Goal: Information Seeking & Learning: Check status

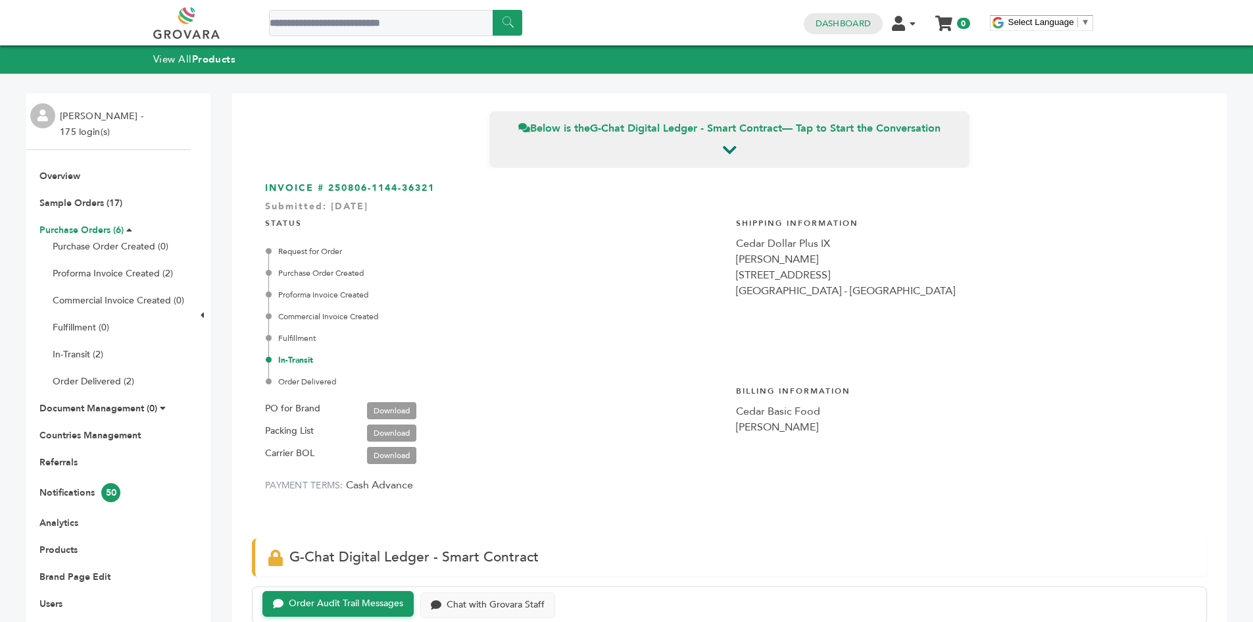
click at [89, 235] on link "Purchase Orders (6)" at bounding box center [81, 230] width 84 height 12
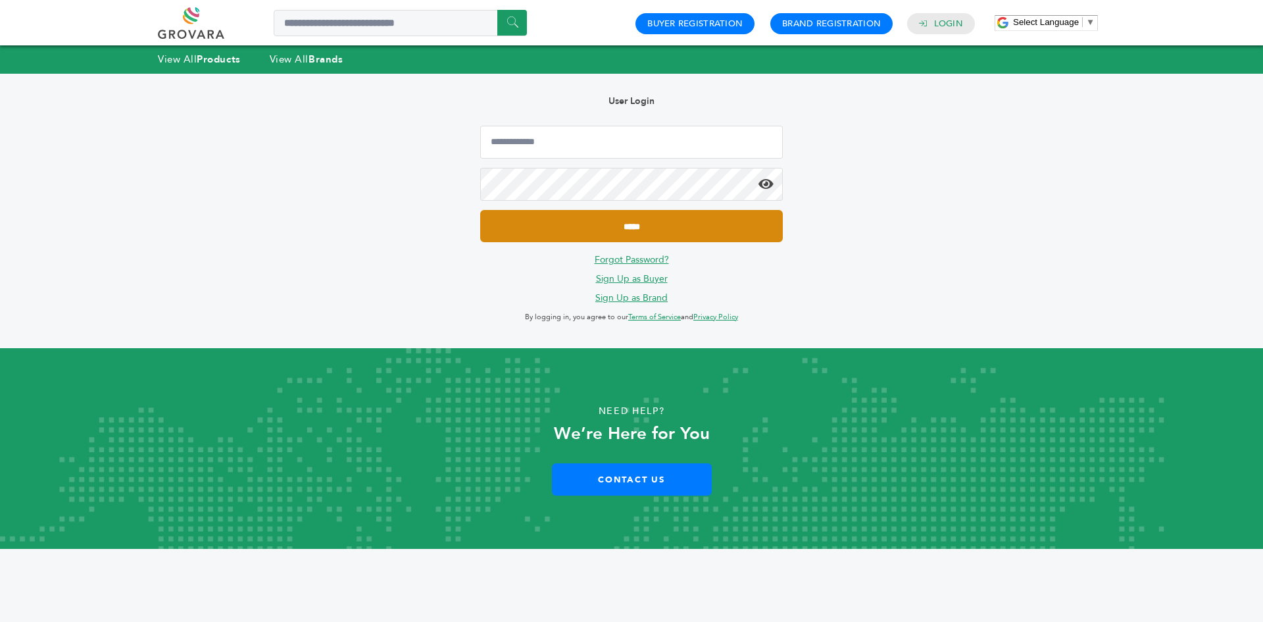
type input "**********"
click at [520, 224] on input "*****" at bounding box center [631, 226] width 303 height 32
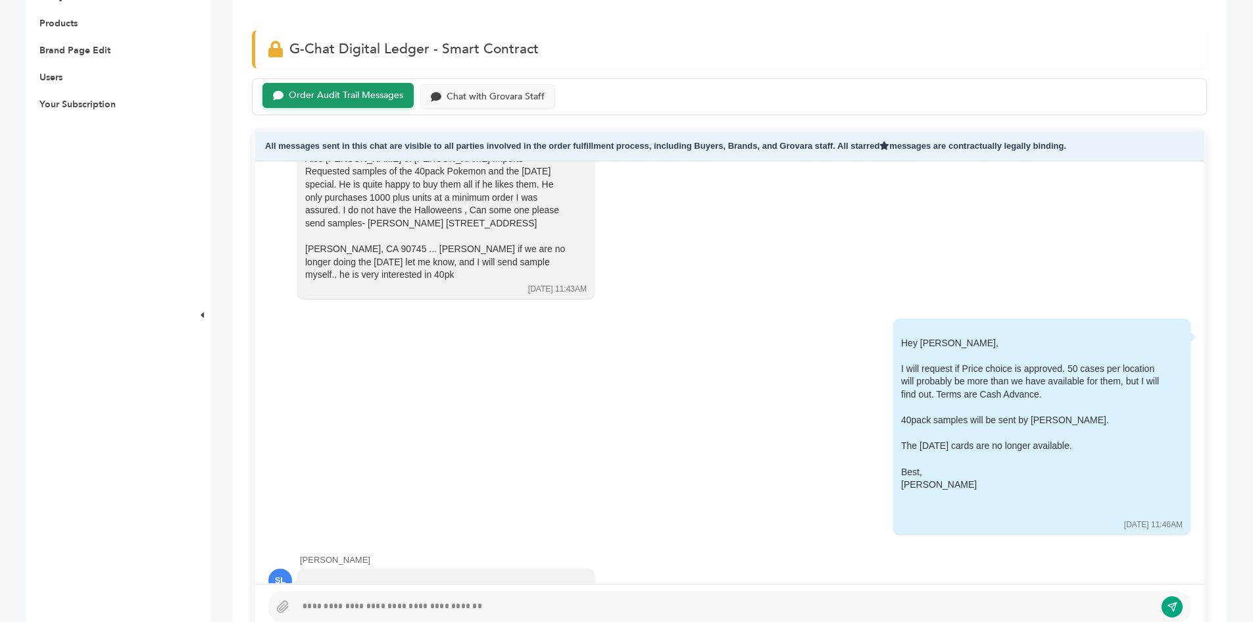
scroll to position [66, 0]
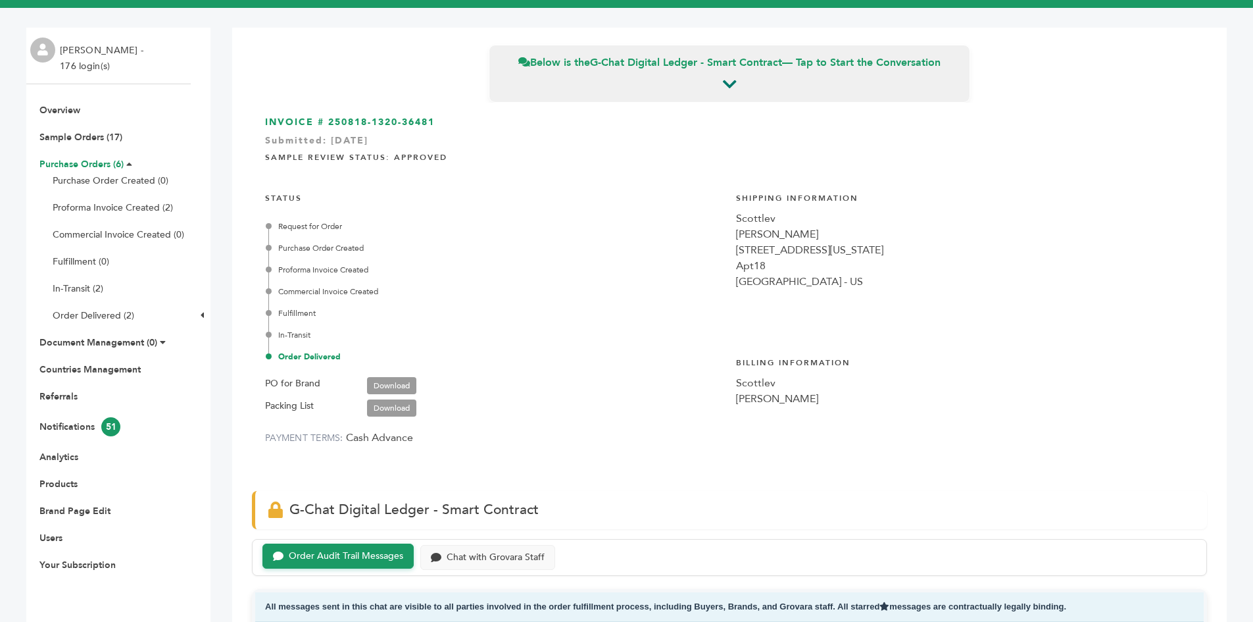
click at [80, 160] on link "Purchase Orders (6)" at bounding box center [81, 164] width 84 height 12
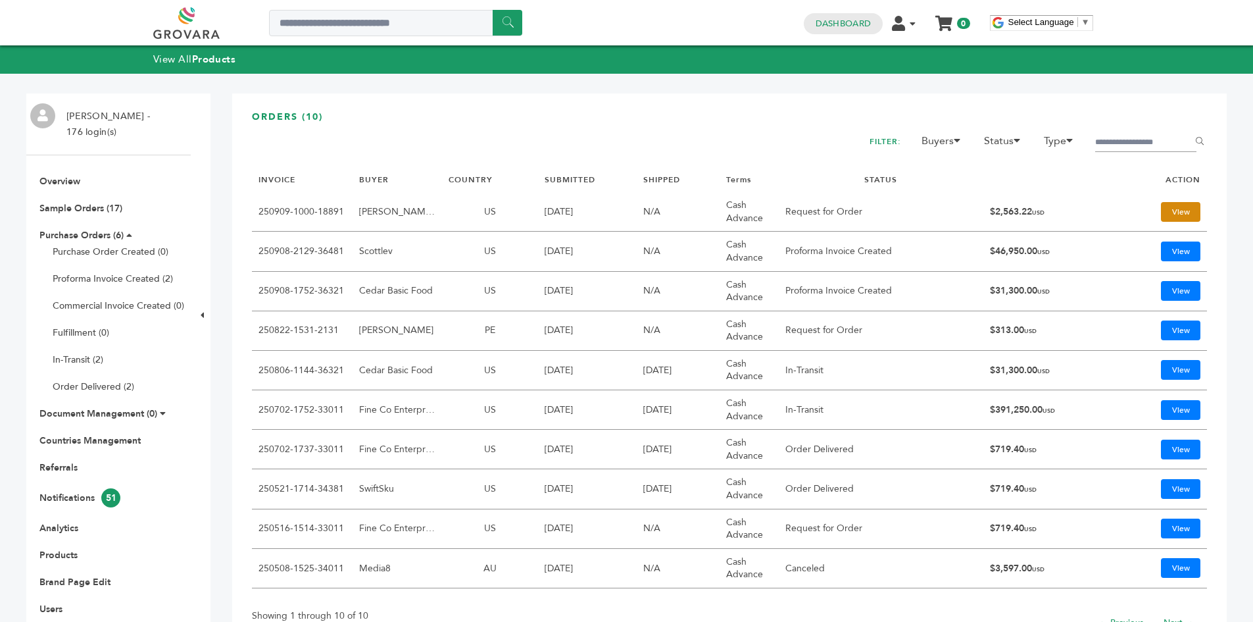
click at [1161, 220] on link "View" at bounding box center [1180, 212] width 39 height 20
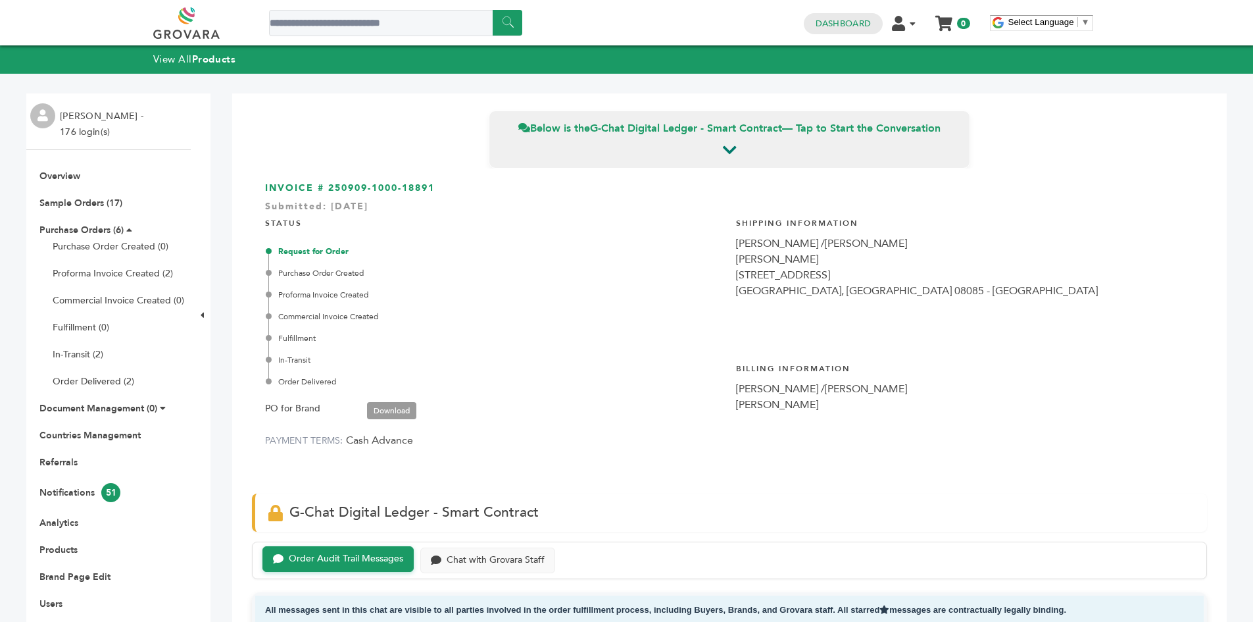
click at [737, 244] on div "[PERSON_NAME] /[PERSON_NAME]" at bounding box center [965, 243] width 458 height 16
click at [737, 244] on div "RASTELLI /STEVE" at bounding box center [965, 243] width 458 height 16
click at [1008, 316] on div "Shipping Information RASTELLI /STEVE Steve Sidhwa 504 sharptown road SWEDESBORO…" at bounding box center [965, 274] width 458 height 132
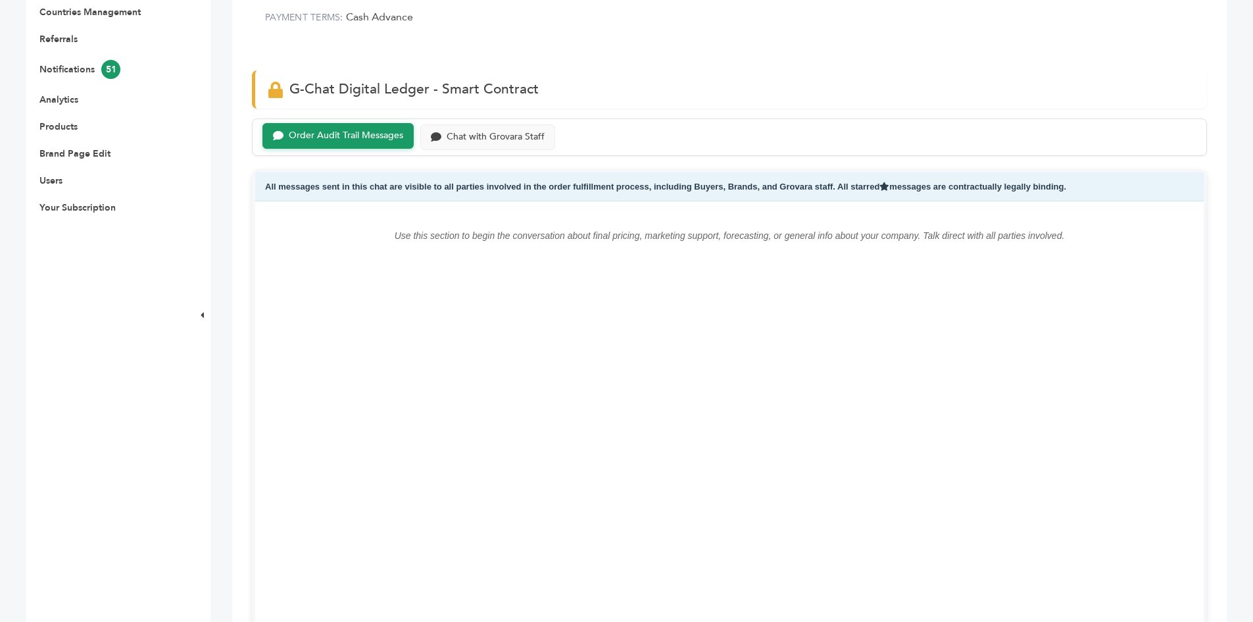
scroll to position [263, 0]
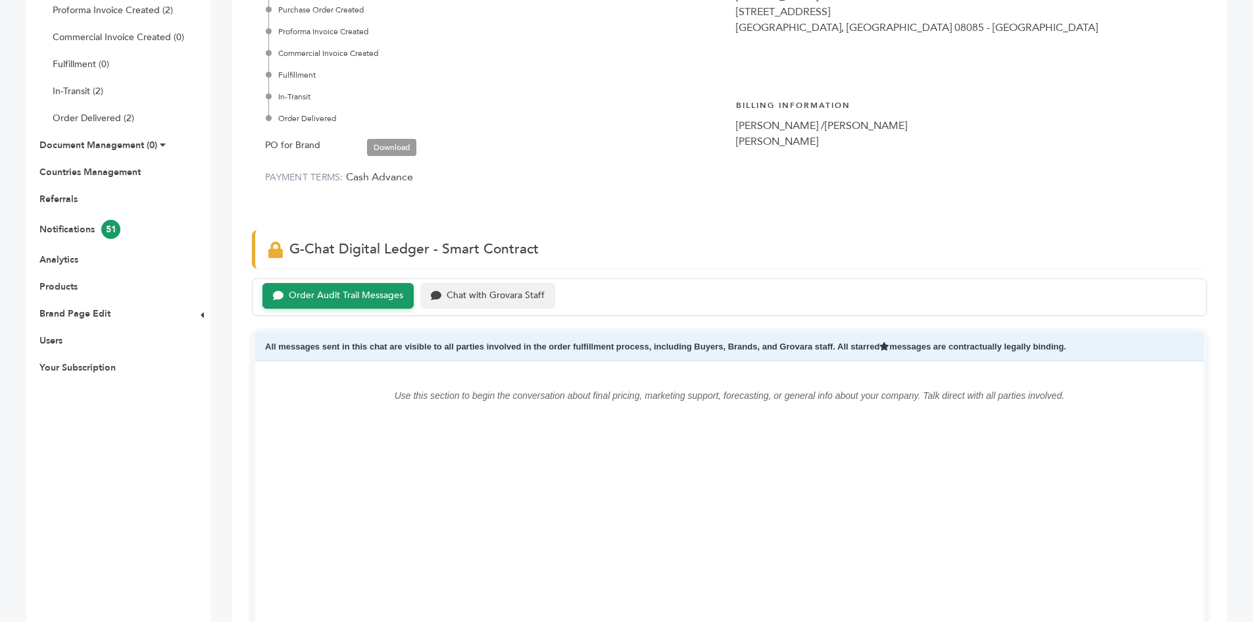
click at [468, 305] on div "Chat with Grovara Staff" at bounding box center [487, 296] width 135 height 26
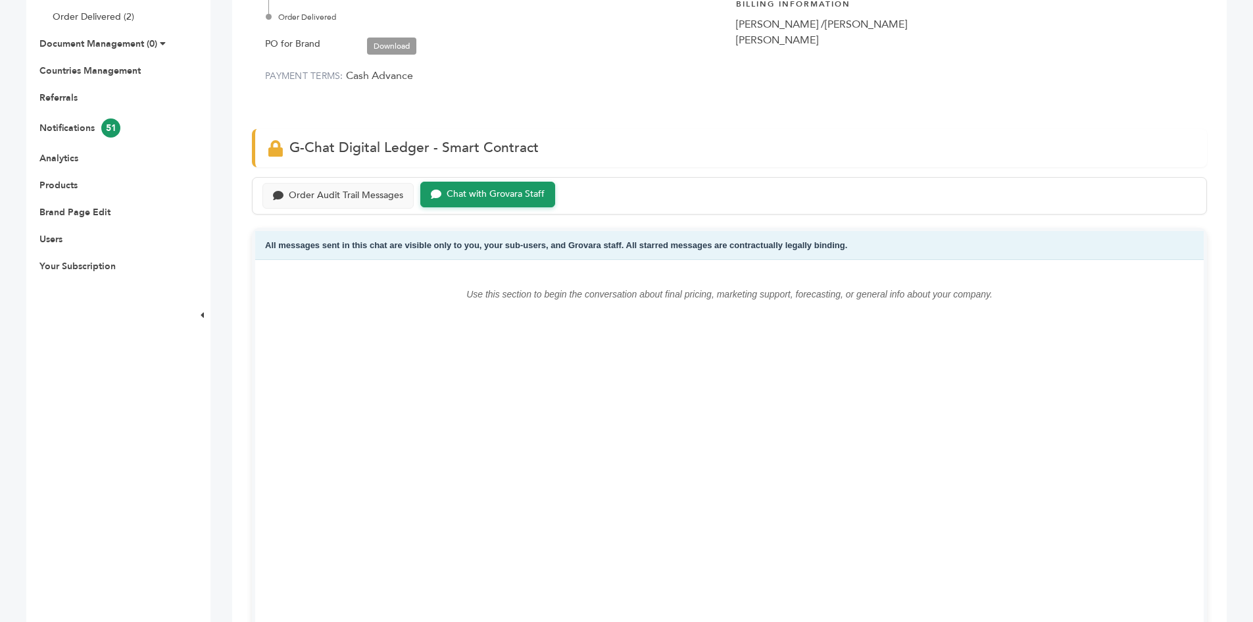
scroll to position [460, 0]
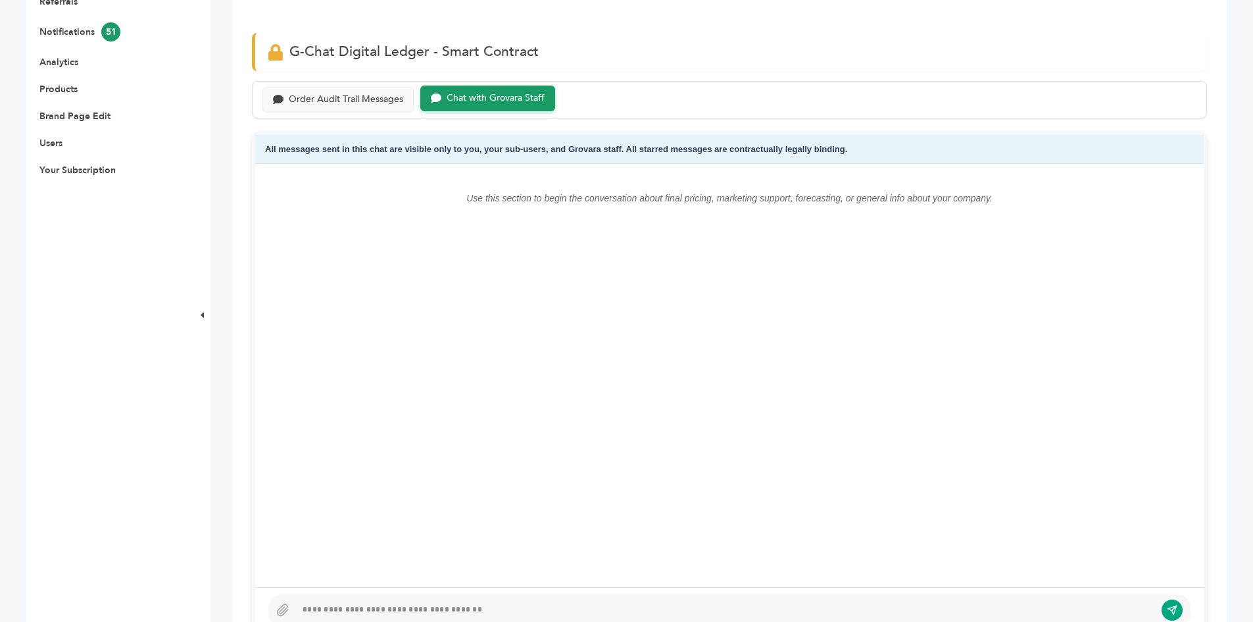
click at [332, 599] on div at bounding box center [729, 610] width 922 height 32
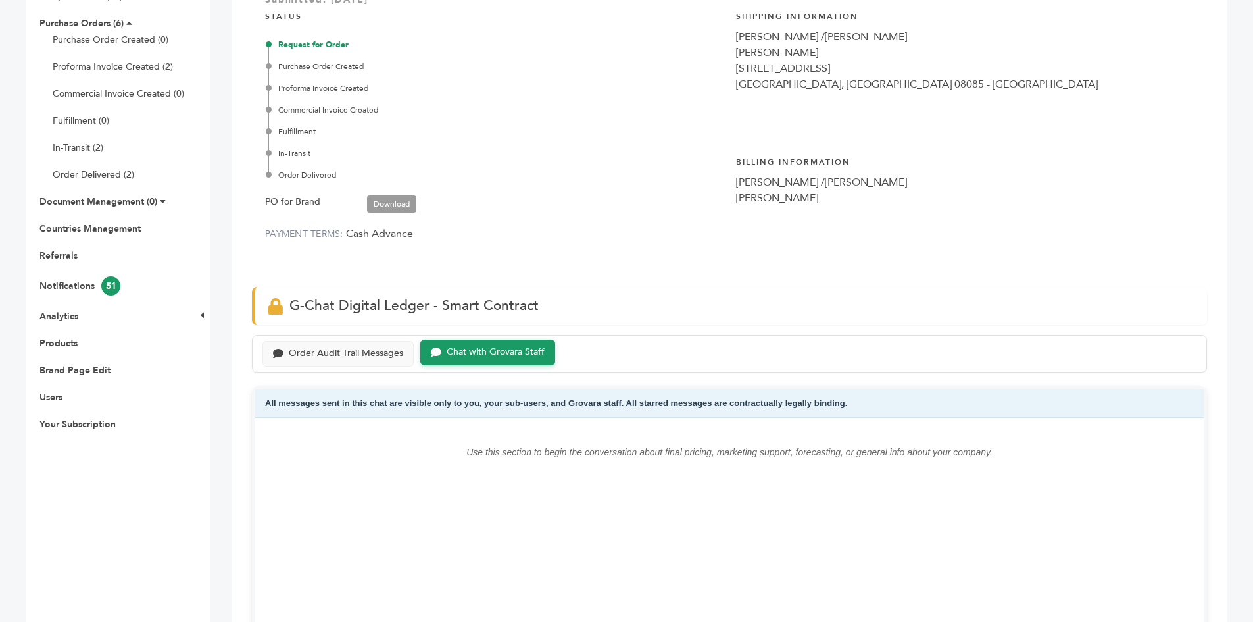
scroll to position [197, 0]
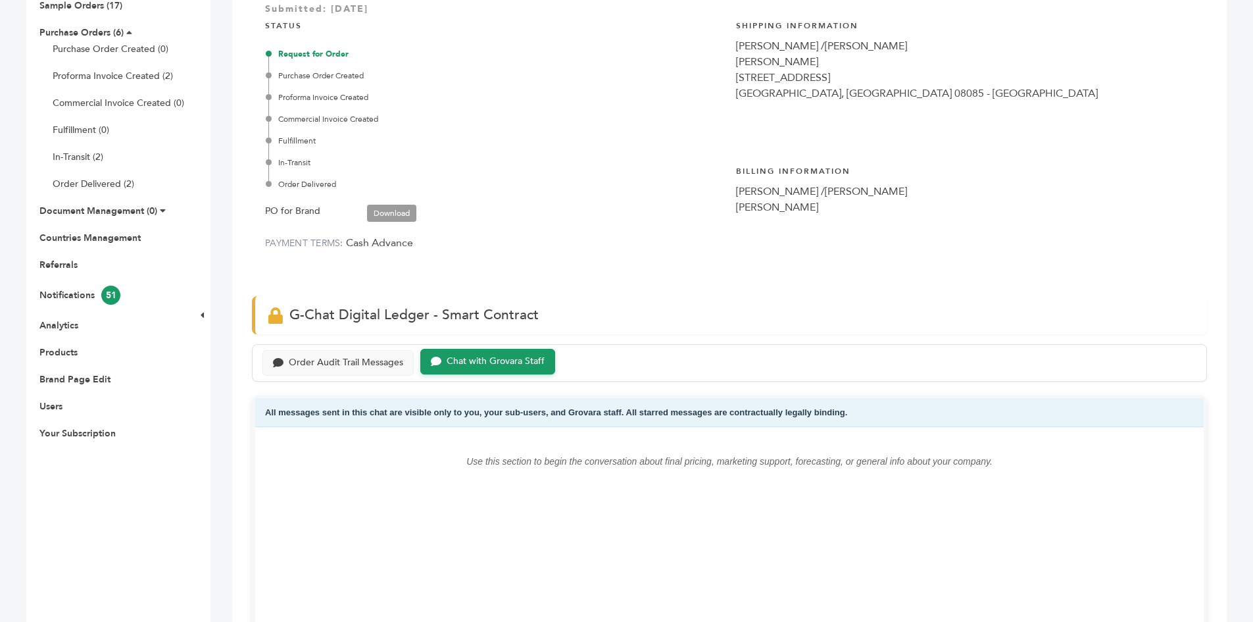
click at [386, 214] on link "Download" at bounding box center [391, 213] width 49 height 17
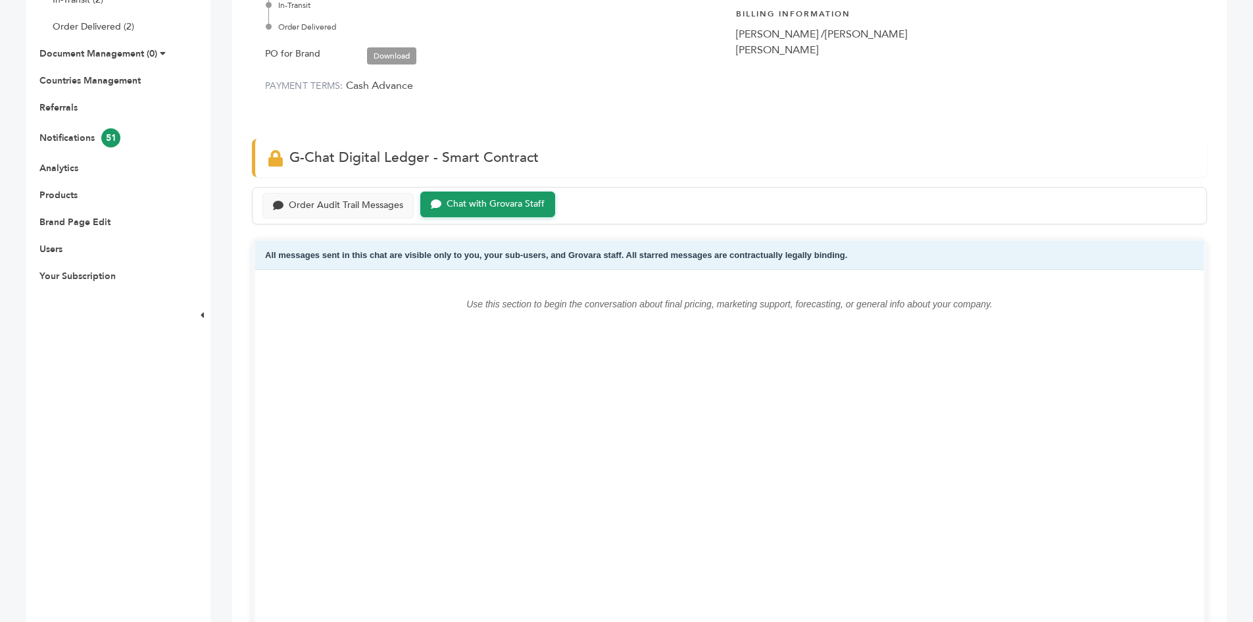
scroll to position [724, 0]
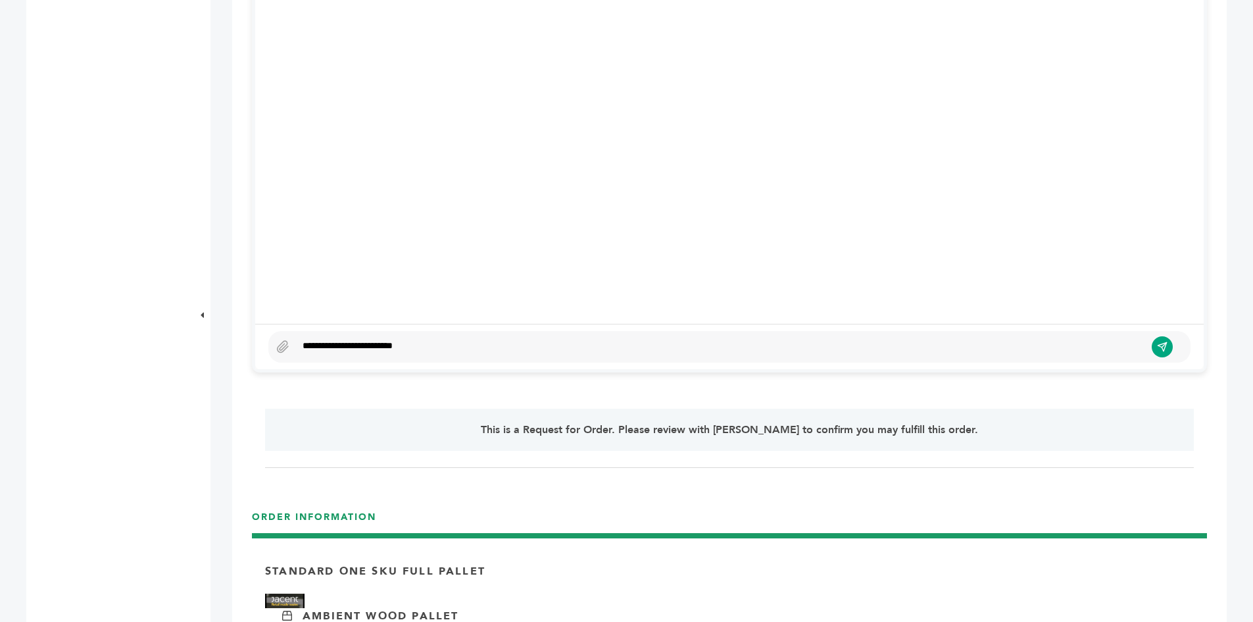
click at [414, 337] on div "**********" at bounding box center [729, 347] width 922 height 32
click at [1164, 353] on button "submit" at bounding box center [1162, 346] width 22 height 22
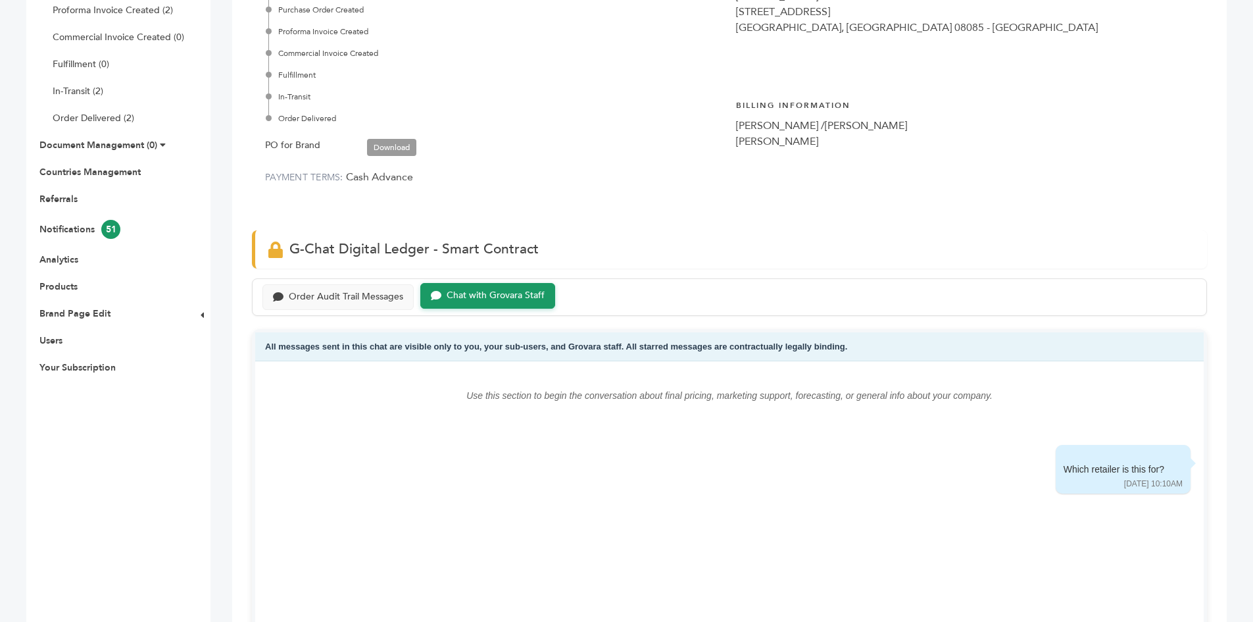
scroll to position [0, 0]
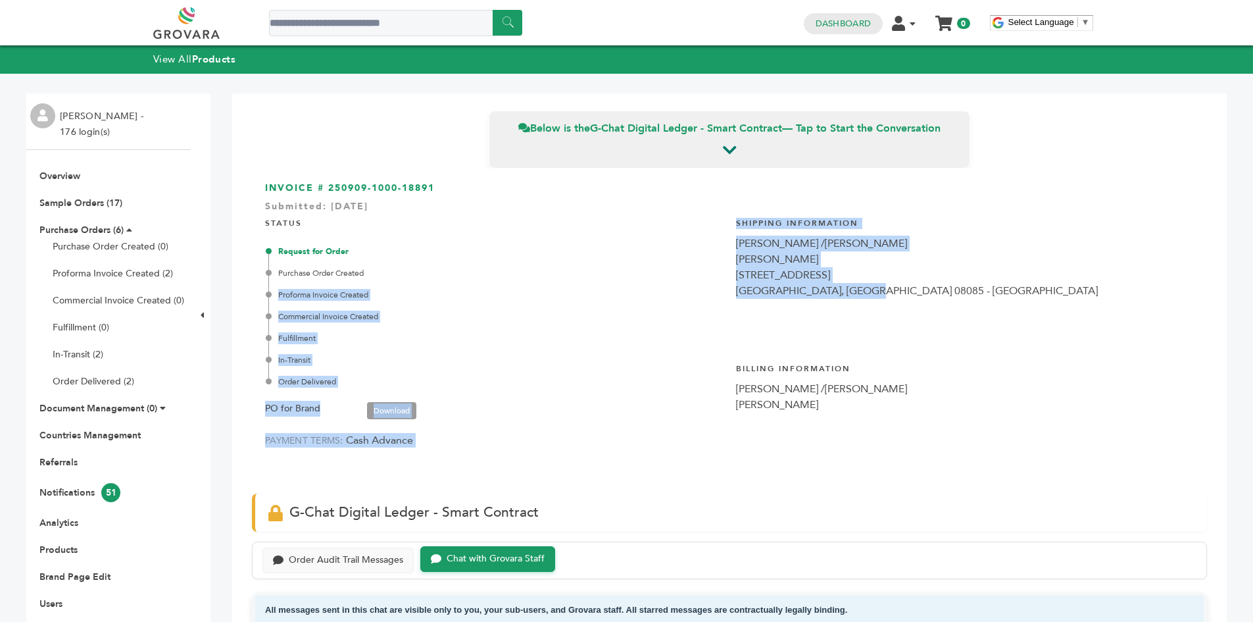
drag, startPoint x: 900, startPoint y: 289, endPoint x: 724, endPoint y: 272, distance: 177.1
click at [724, 272] on div "INVOICE # 250909-1000-18891 Submitted: Sep/9/2025 STATUS Request for Order Purc…" at bounding box center [729, 324] width 955 height 312
click at [737, 276] on div "504 sharptown road" at bounding box center [965, 275] width 458 height 16
drag, startPoint x: 717, startPoint y: 278, endPoint x: 872, endPoint y: 292, distance: 155.2
click at [868, 292] on div "INVOICE # 250909-1000-18891 Submitted: Sep/9/2025 STATUS Request for Order Purc…" at bounding box center [729, 324] width 955 height 312
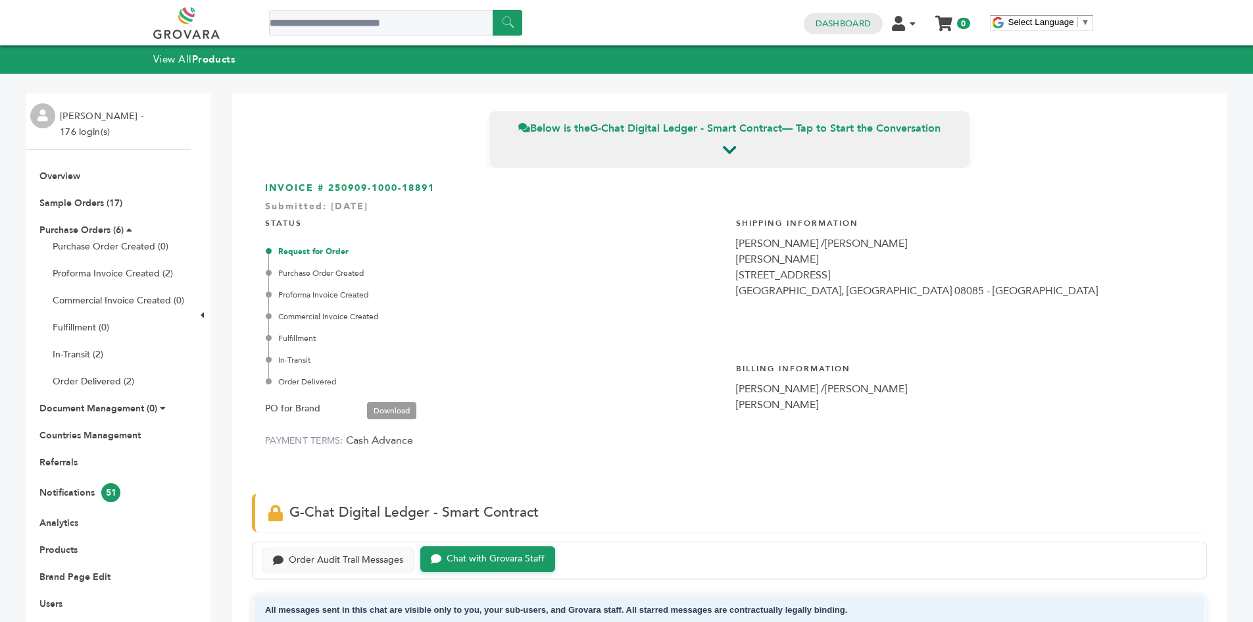
click at [881, 293] on div "SWEDESBORO, NJ 08085 - US" at bounding box center [965, 291] width 458 height 16
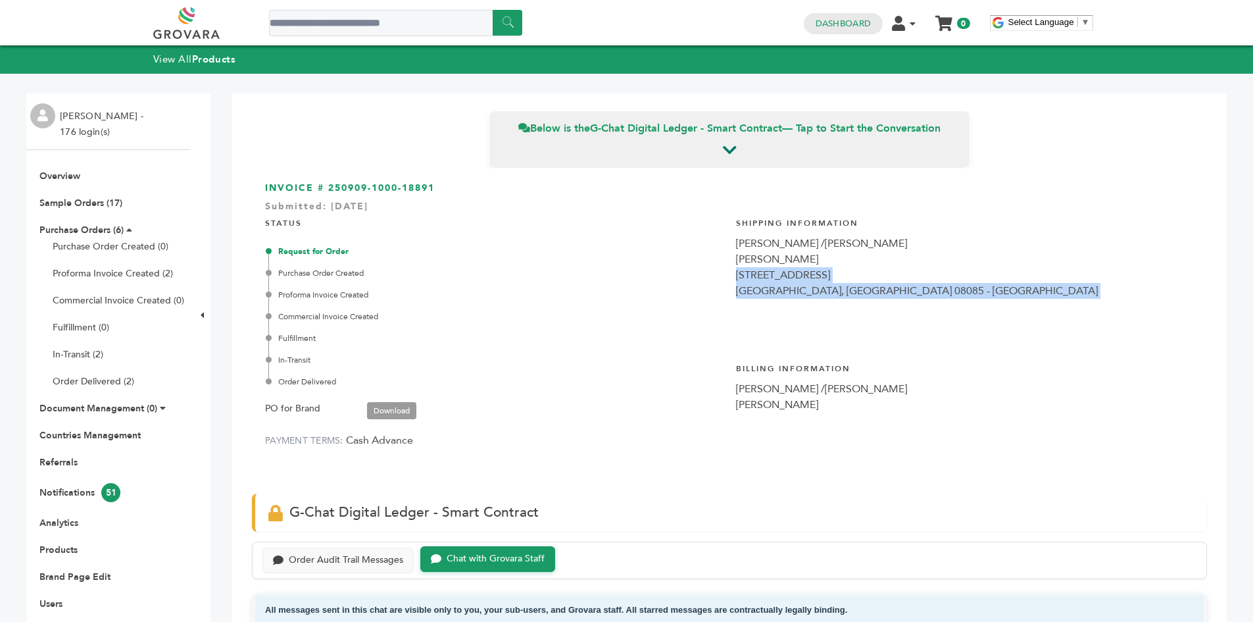
drag, startPoint x: 876, startPoint y: 293, endPoint x: 739, endPoint y: 277, distance: 137.8
click at [739, 277] on div "Shipping Information RASTELLI /STEVE Steve Sidhwa 504 sharptown road SWEDESBORO…" at bounding box center [965, 274] width 458 height 132
copy div "504 sharptown road SWEDESBORO, NJ 08085 - US"
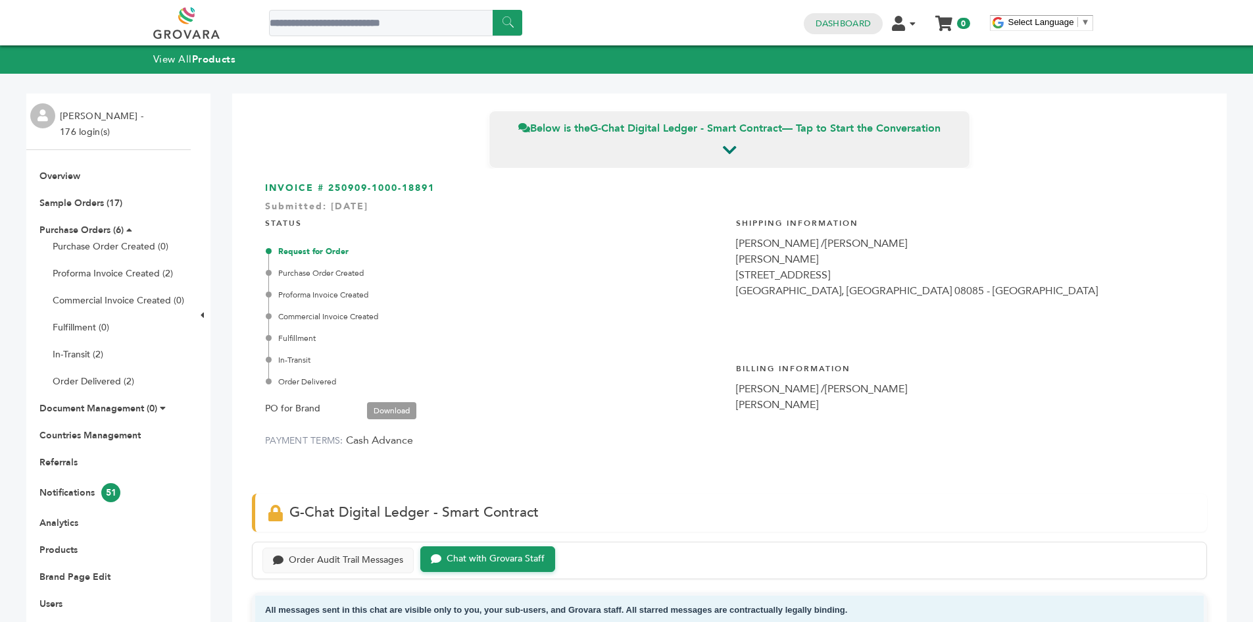
click at [87, 219] on ul "Overview Sample Orders (17) Purchase Orders (6) Purchase Order Created (0) Prof…" at bounding box center [108, 403] width 164 height 467
click at [80, 228] on link "Purchase Orders (6)" at bounding box center [81, 230] width 84 height 12
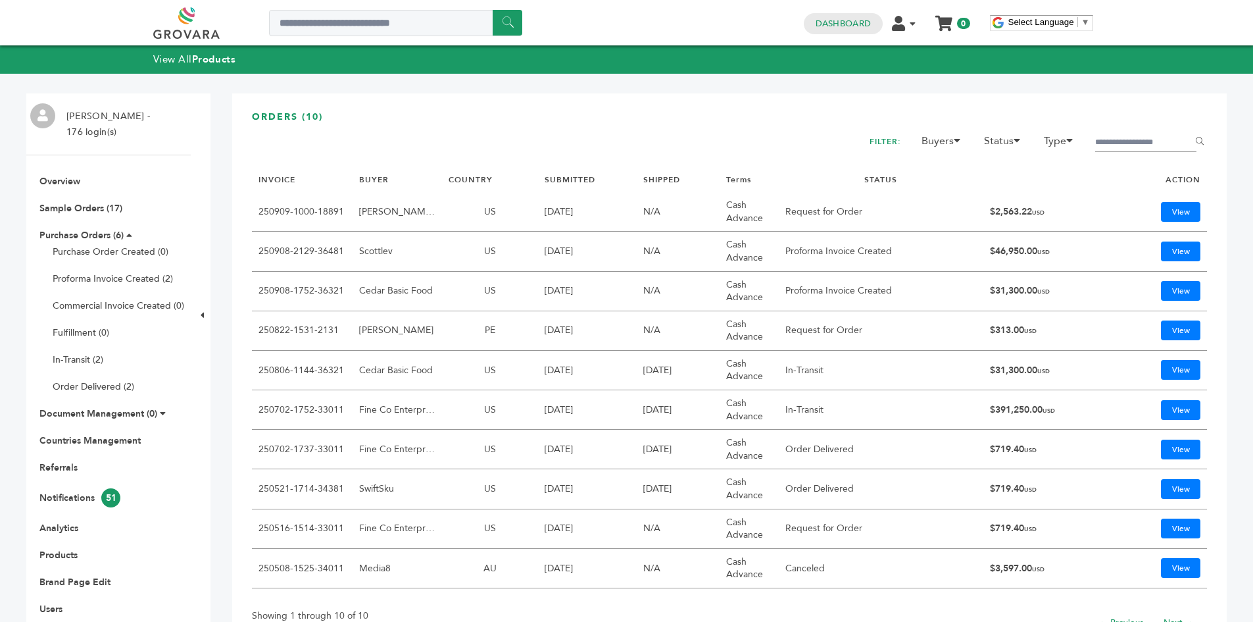
drag, startPoint x: 976, startPoint y: 289, endPoint x: 1031, endPoint y: 289, distance: 54.6
click at [1031, 289] on td "$31,300.00 USD" at bounding box center [1050, 291] width 134 height 39
drag, startPoint x: 989, startPoint y: 247, endPoint x: 1029, endPoint y: 253, distance: 39.8
click at [1029, 253] on td "$46,950.00 USD" at bounding box center [1050, 251] width 134 height 39
copy td "46,950.00"
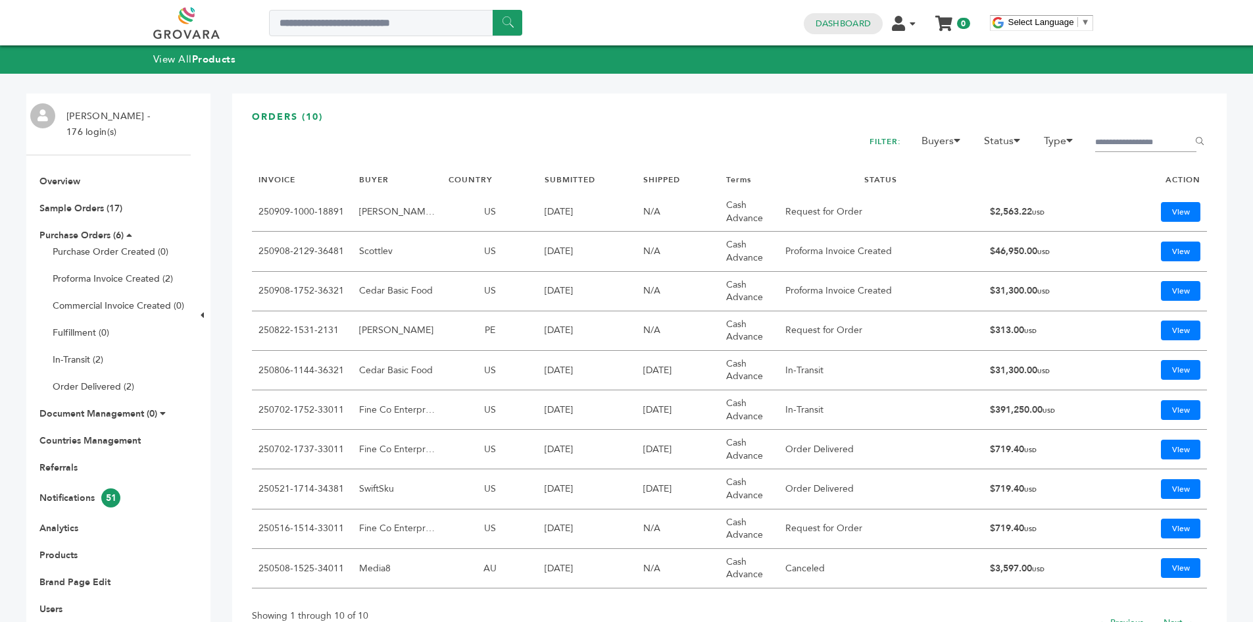
click at [366, 251] on td "Scottlev" at bounding box center [397, 251] width 89 height 39
click at [365, 251] on td "Scottlev" at bounding box center [397, 251] width 89 height 39
copy td "Scottlev"
click at [409, 246] on td "Scottlev" at bounding box center [397, 251] width 89 height 39
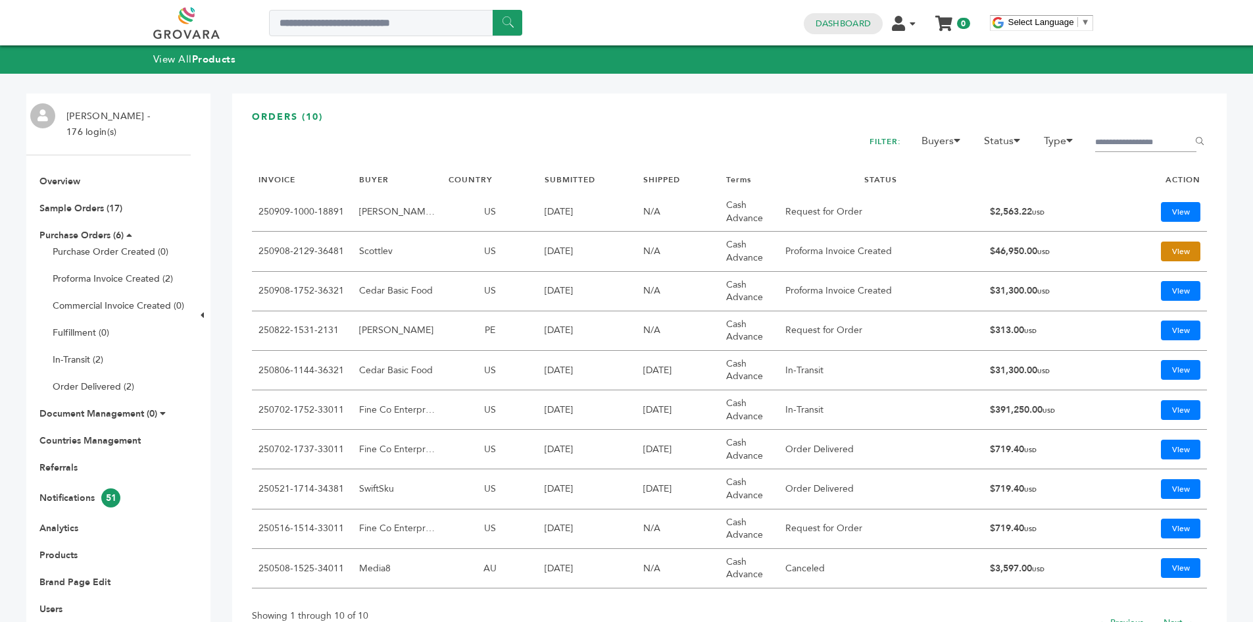
click at [1173, 246] on link "View" at bounding box center [1180, 251] width 39 height 20
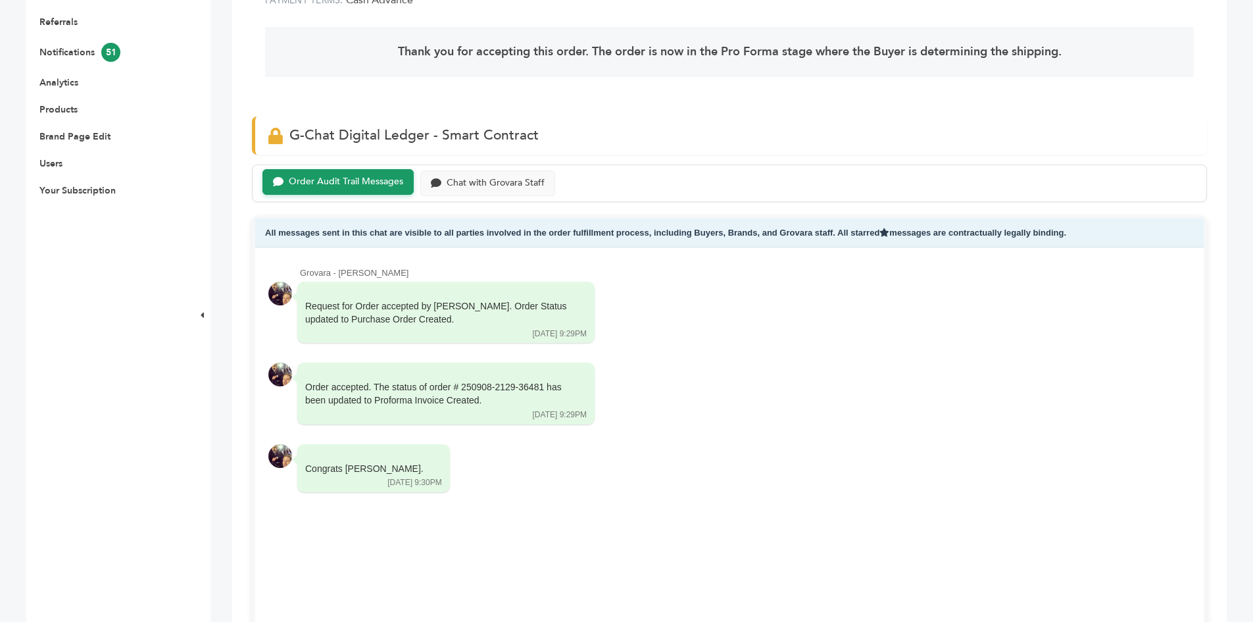
scroll to position [132, 0]
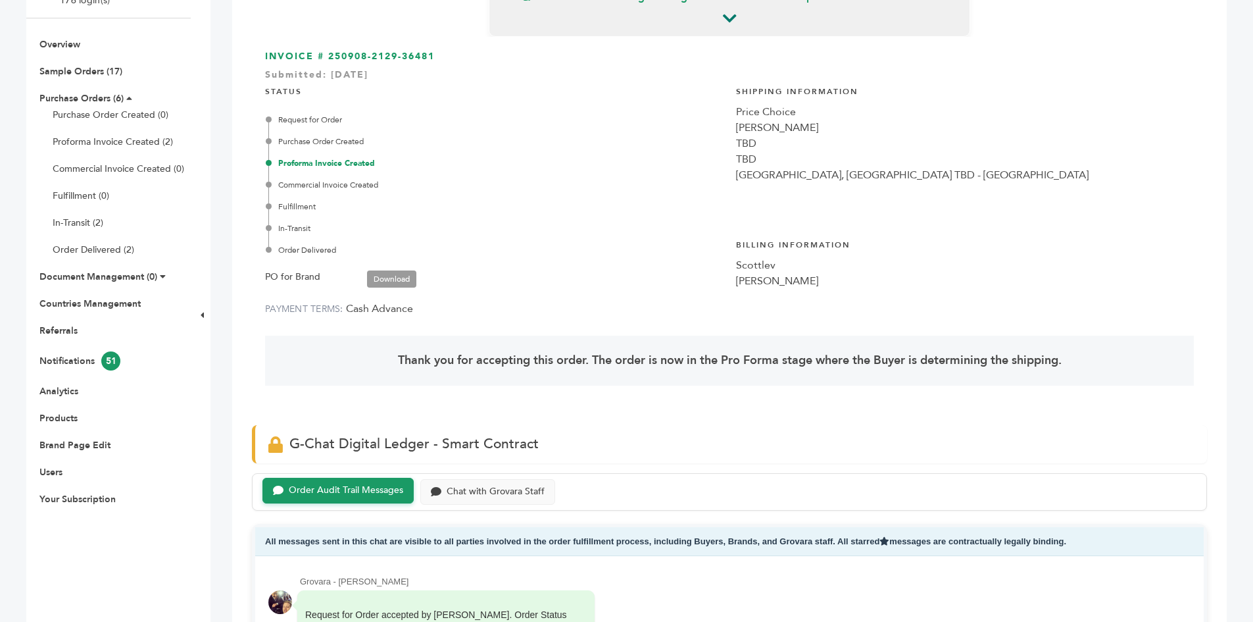
click at [759, 114] on div "Price Choice" at bounding box center [965, 112] width 458 height 16
copy div "Price Choice"
click at [382, 57] on h3 "INVOICE # 250908-2129-36481 Submitted: Sep/8/2025" at bounding box center [729, 56] width 929 height 13
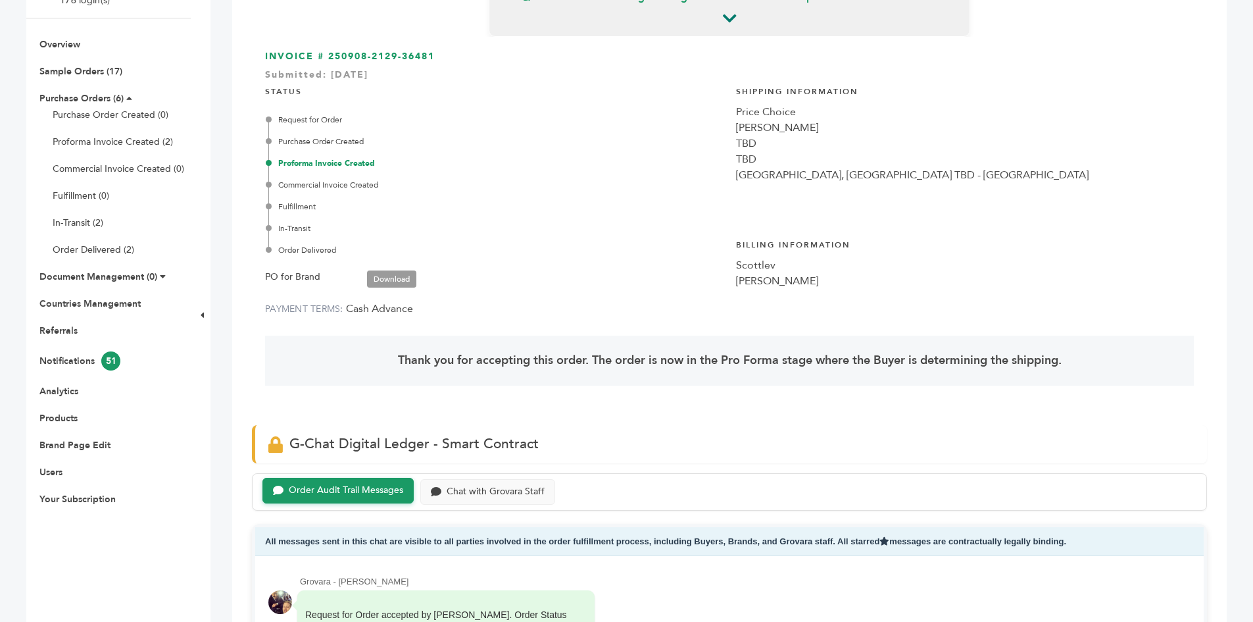
click at [382, 57] on h3 "INVOICE # 250908-2129-36481 Submitted: Sep/8/2025" at bounding box center [729, 56] width 929 height 13
drag, startPoint x: 453, startPoint y: 59, endPoint x: 330, endPoint y: 55, distance: 123.8
click at [330, 55] on h3 "INVOICE # 250908-2129-36481 Submitted: Sep/8/2025" at bounding box center [729, 56] width 929 height 13
copy h3 "250908-2129-36481"
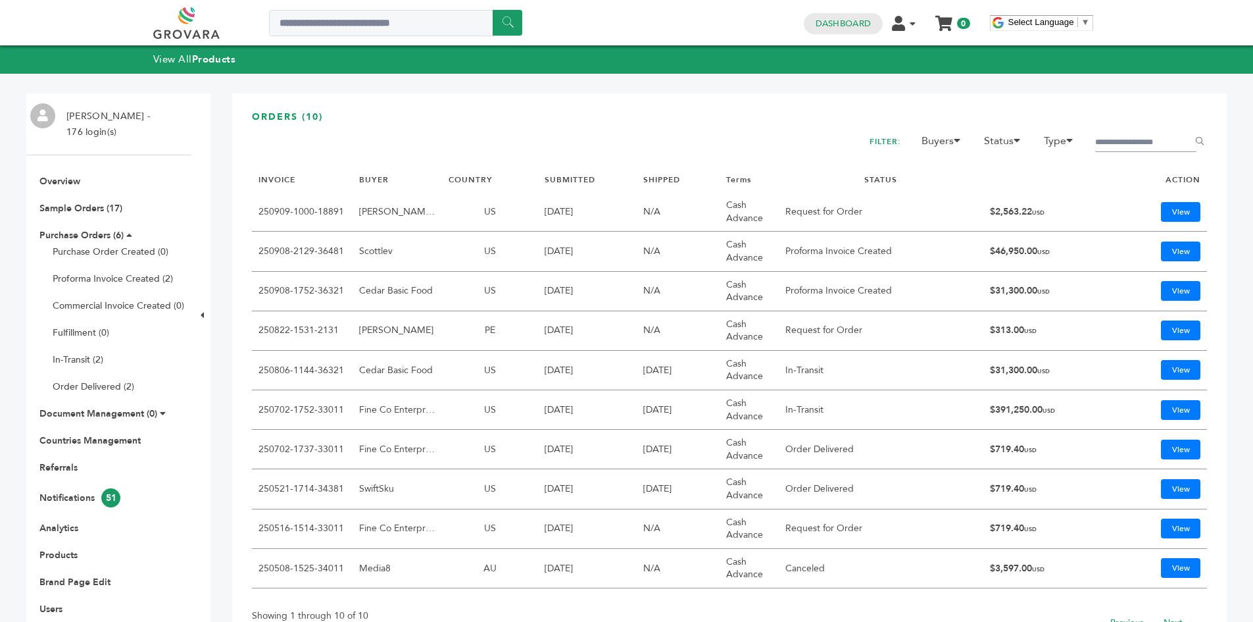
drag, startPoint x: 991, startPoint y: 289, endPoint x: 1025, endPoint y: 293, distance: 34.5
click at [1029, 291] on td "$31,300.00 USD" at bounding box center [1050, 291] width 134 height 39
drag, startPoint x: 347, startPoint y: 283, endPoint x: 259, endPoint y: 296, distance: 89.1
click at [259, 296] on td "250908-1752-36321" at bounding box center [302, 291] width 101 height 39
copy link "250908-1752-36321"
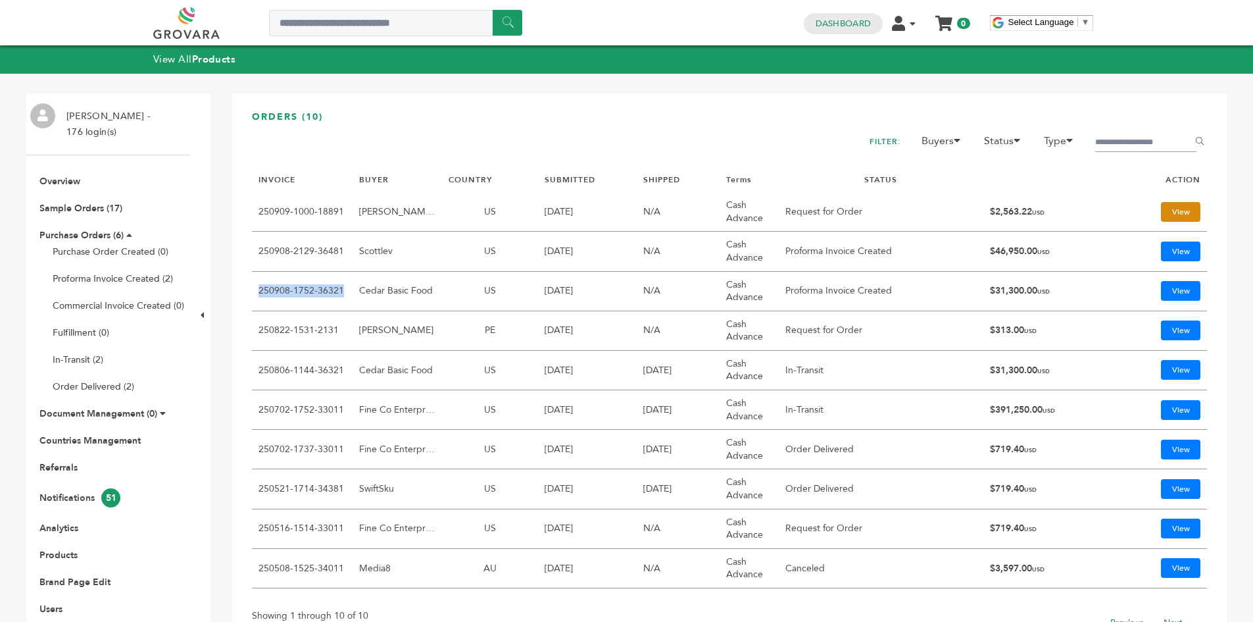
click at [1173, 209] on link "View" at bounding box center [1180, 212] width 39 height 20
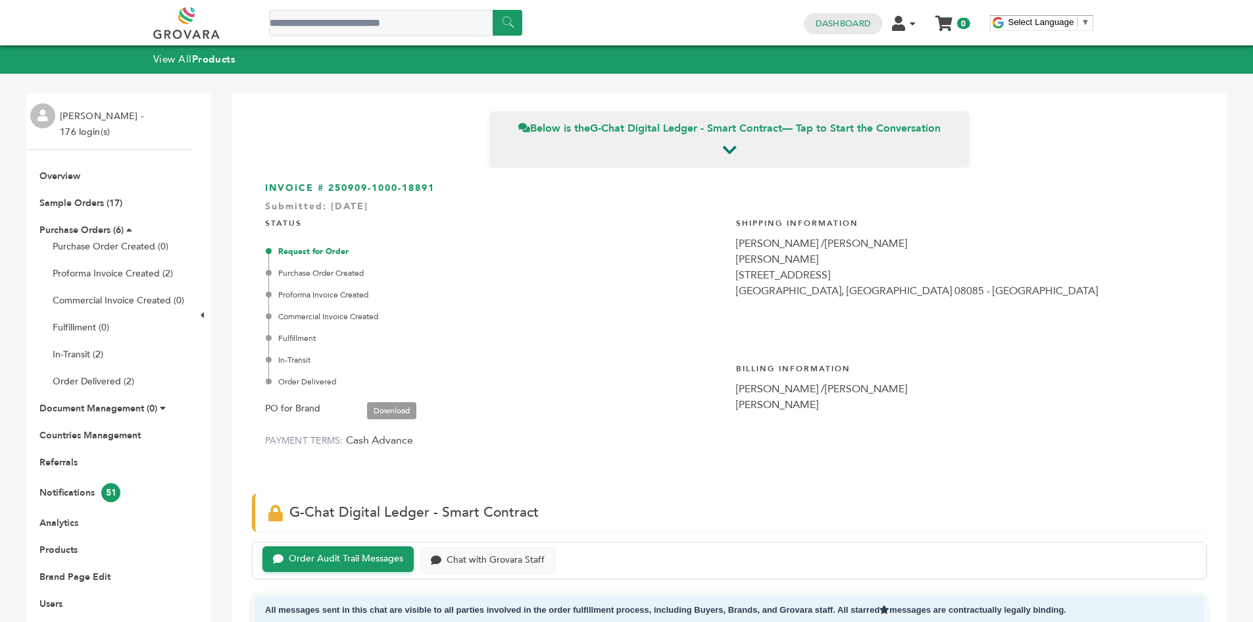
click at [722, 234] on div "INVOICE # 250909-1000-18891 Submitted: Sep/9/2025 STATUS Request for Order Purc…" at bounding box center [729, 324] width 955 height 312
click at [737, 243] on div "[PERSON_NAME] /[PERSON_NAME]" at bounding box center [965, 243] width 458 height 16
copy div "[PERSON_NAME] /[PERSON_NAME]"
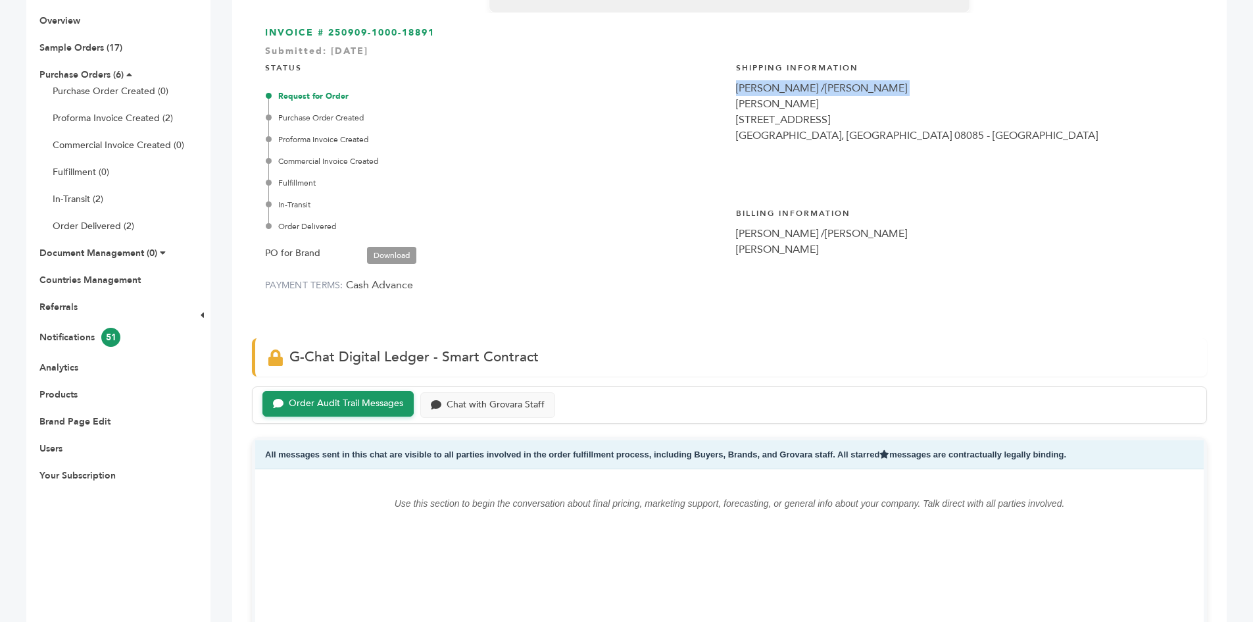
scroll to position [132, 0]
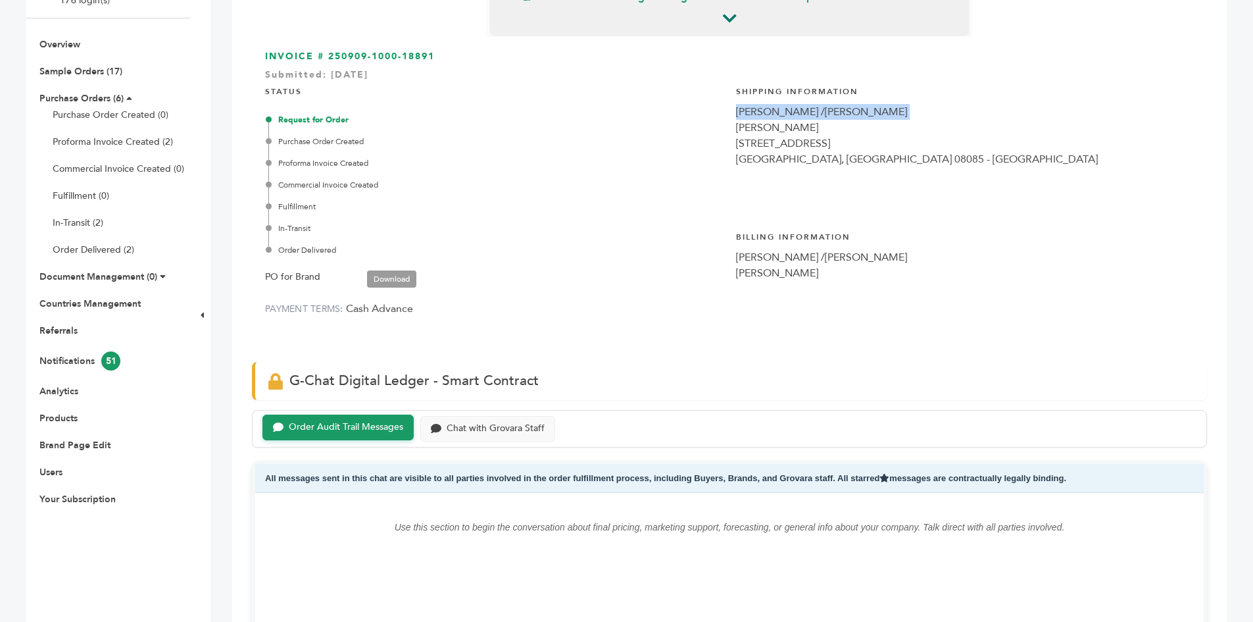
click at [725, 112] on div "INVOICE # 250909-1000-18891 Submitted: Sep/9/2025 STATUS Request for Order Purc…" at bounding box center [729, 193] width 955 height 312
click at [744, 114] on div "[PERSON_NAME] /[PERSON_NAME]" at bounding box center [965, 112] width 458 height 16
copy div "RASTELLI"
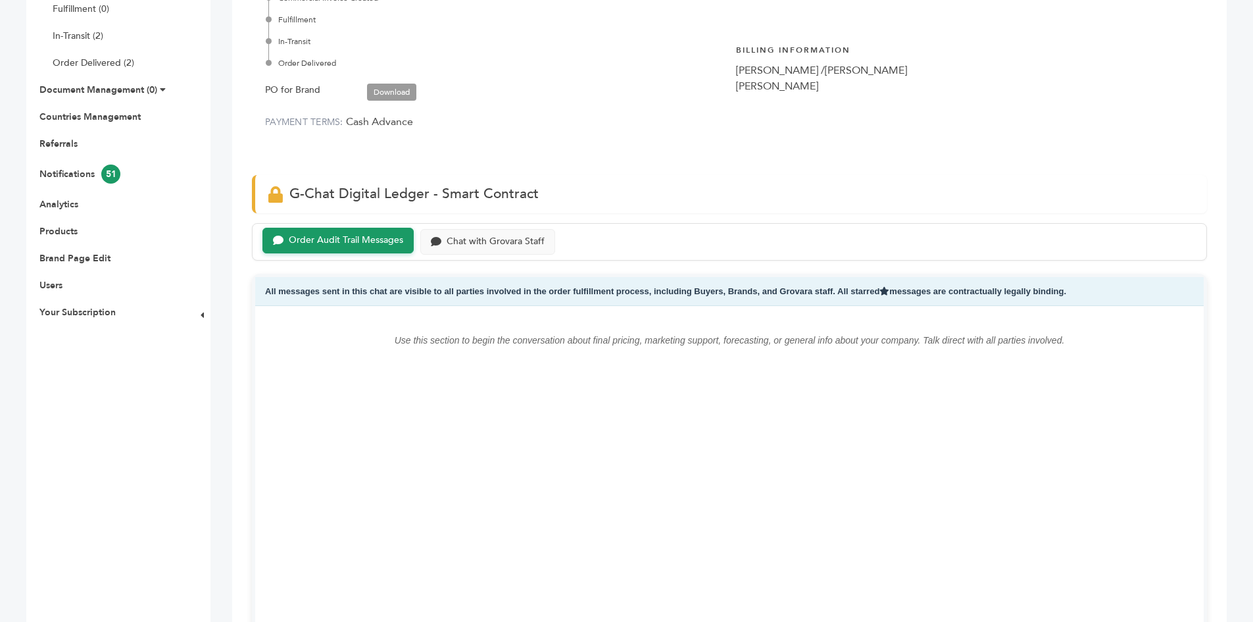
scroll to position [0, 0]
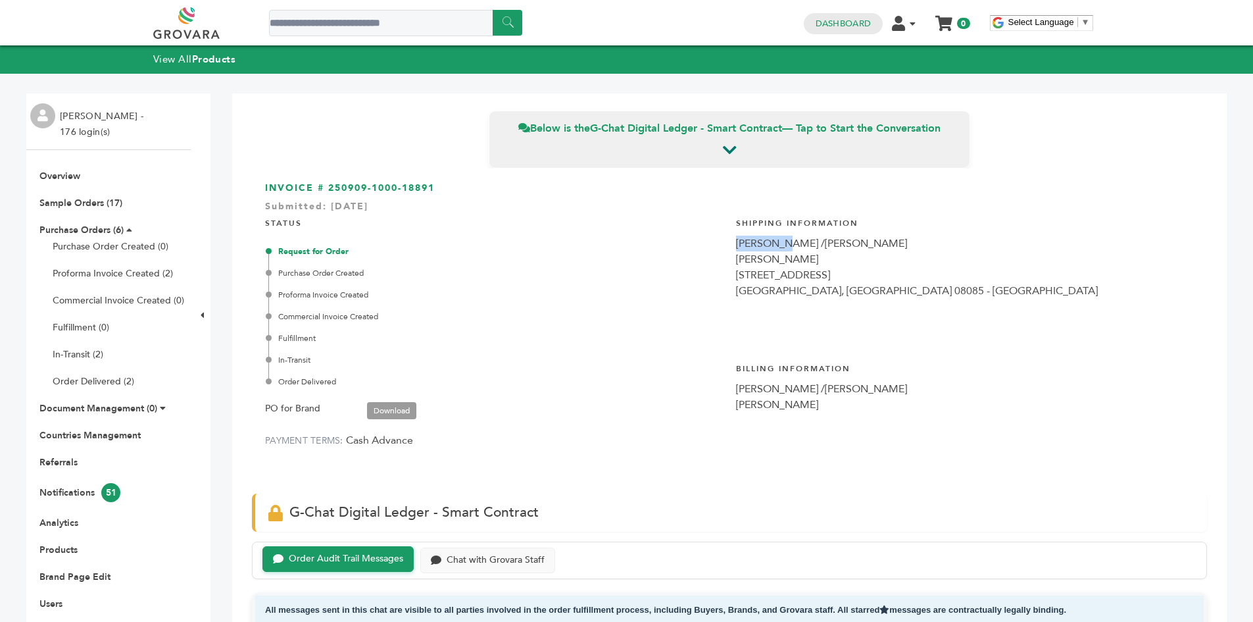
drag, startPoint x: 414, startPoint y: 189, endPoint x: 330, endPoint y: 193, distance: 84.9
click at [330, 193] on h3 "INVOICE # 250909-1000-18891 Submitted: Sep/9/2025" at bounding box center [729, 188] width 929 height 13
copy h3 "250909-1000-18891"
drag, startPoint x: 157, startPoint y: 174, endPoint x: 176, endPoint y: 188, distance: 23.4
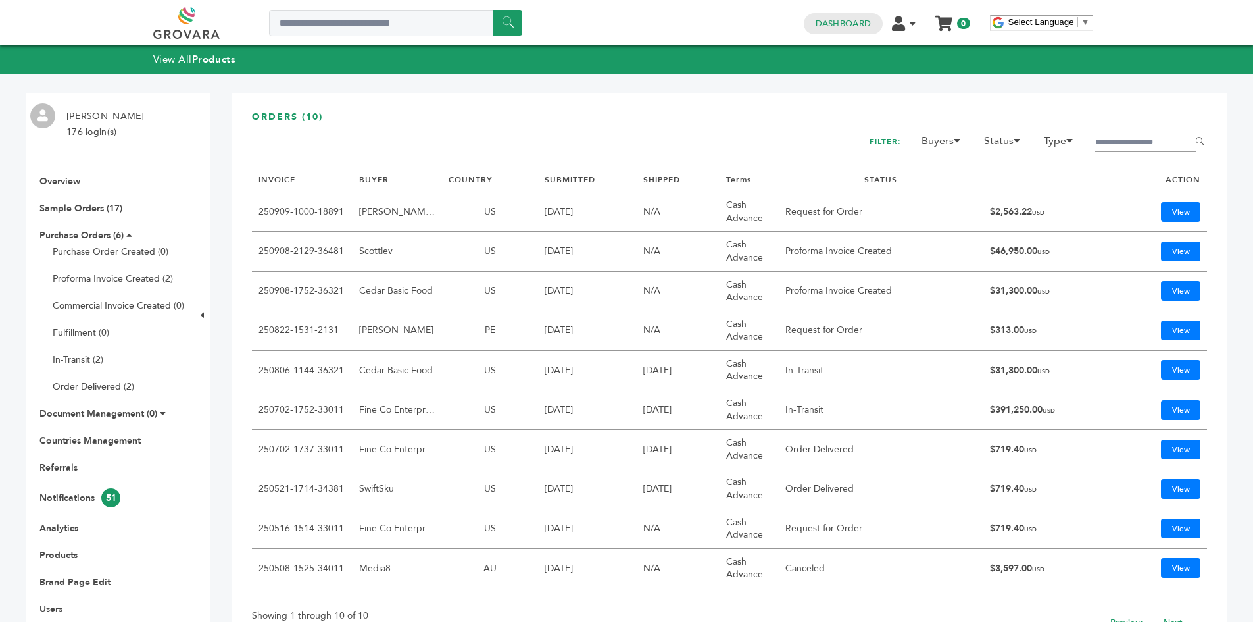
drag, startPoint x: 983, startPoint y: 212, endPoint x: 1024, endPoint y: 212, distance: 41.4
click at [1024, 212] on td "$2,563.22 USD" at bounding box center [1050, 211] width 134 height 39
copy td "$2,563.22"
click at [516, 114] on h3 "ORDERS (10)" at bounding box center [729, 122] width 955 height 23
click at [755, 123] on h3 "ORDERS (10)" at bounding box center [729, 122] width 955 height 23
